Goal: Task Accomplishment & Management: Manage account settings

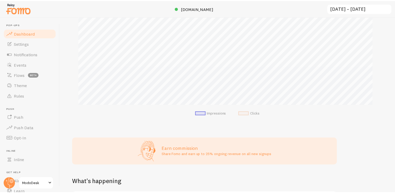
scroll to position [93, 0]
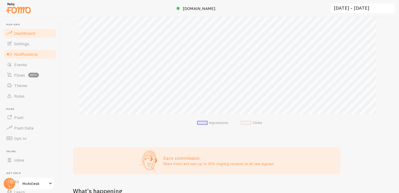
click at [42, 55] on link "Notifications" at bounding box center [30, 54] width 54 height 10
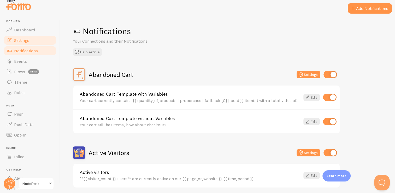
click at [36, 40] on link "Settings" at bounding box center [30, 40] width 54 height 10
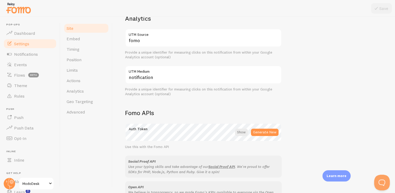
scroll to position [261, 0]
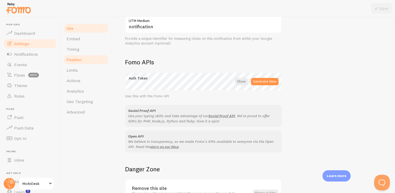
click at [81, 56] on link "Position" at bounding box center [86, 59] width 46 height 10
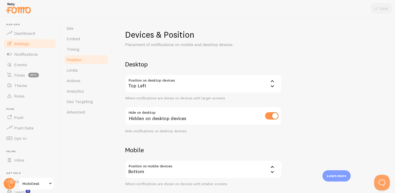
click at [190, 78] on div "Top Left" at bounding box center [203, 83] width 157 height 18
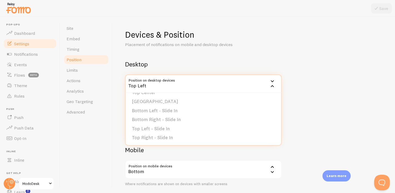
click at [168, 90] on div "Top Left" at bounding box center [203, 83] width 157 height 18
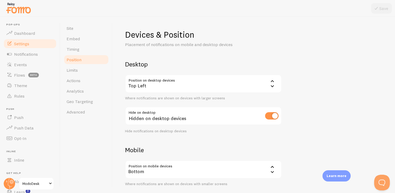
scroll to position [51, 0]
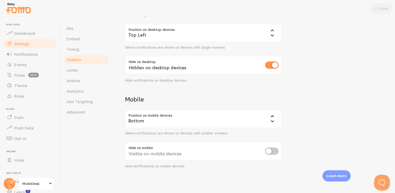
click at [175, 121] on div "Bottom" at bounding box center [203, 118] width 157 height 18
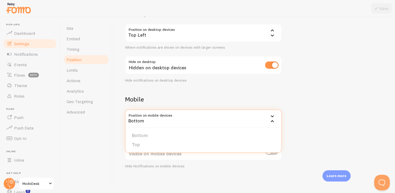
click at [174, 121] on div "Bottom" at bounding box center [203, 118] width 157 height 18
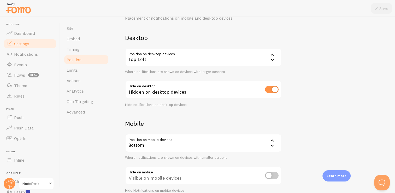
scroll to position [0, 0]
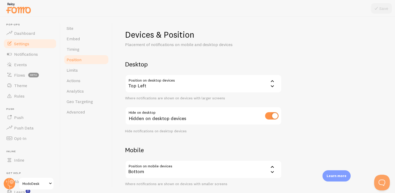
click at [173, 86] on div "Top Left" at bounding box center [203, 83] width 157 height 18
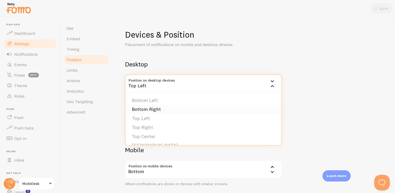
click at [165, 110] on li "Bottom Right" at bounding box center [204, 109] width 156 height 9
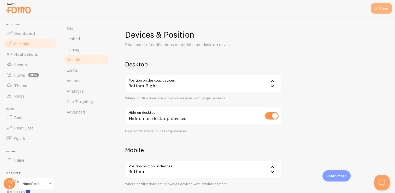
click at [381, 8] on button "Save" at bounding box center [381, 8] width 21 height 10
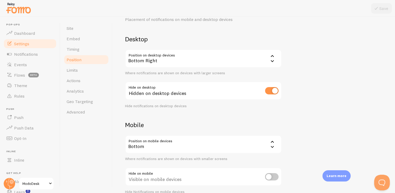
scroll to position [26, 0]
